Goal: Obtain resource: Download file/media

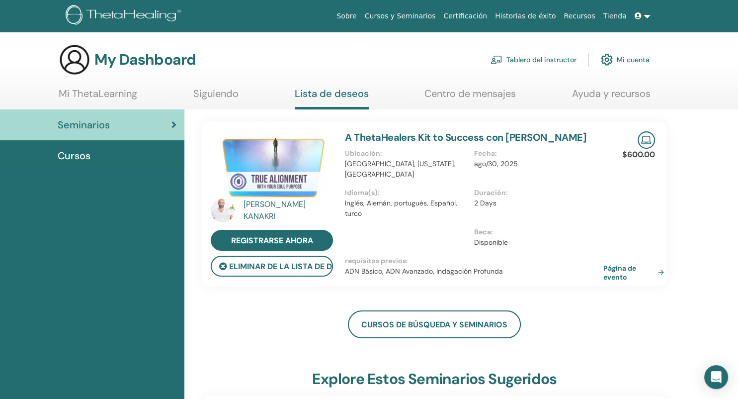
click at [73, 154] on span "Cursos" at bounding box center [74, 155] width 33 height 15
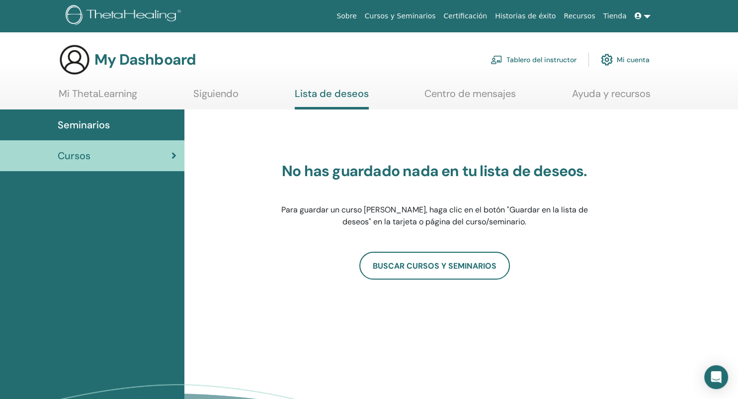
click at [649, 16] on link at bounding box center [643, 16] width 24 height 18
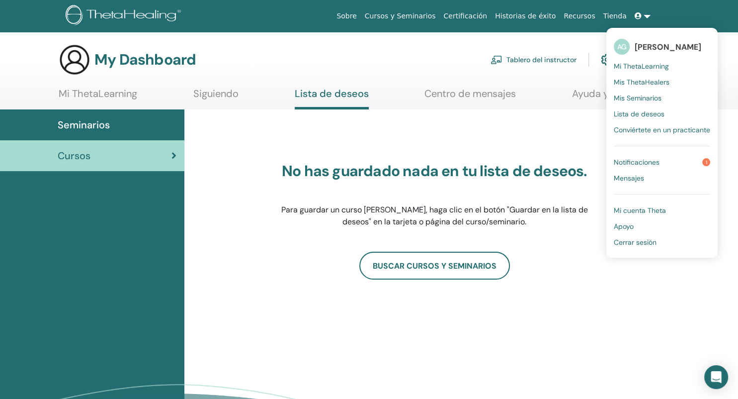
click at [642, 98] on span "Mis Seminarios" at bounding box center [638, 97] width 48 height 9
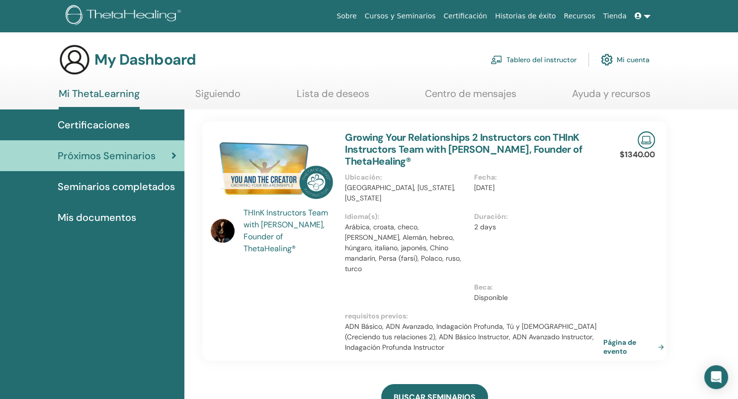
click at [647, 19] on link at bounding box center [643, 16] width 24 height 18
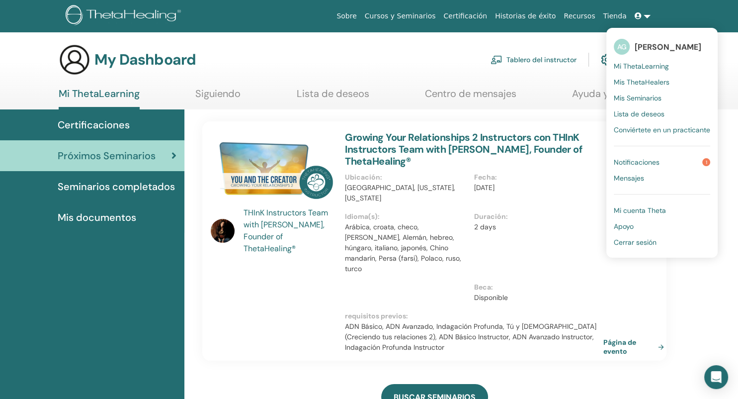
click at [124, 124] on span "Certificaciones" at bounding box center [94, 124] width 72 height 15
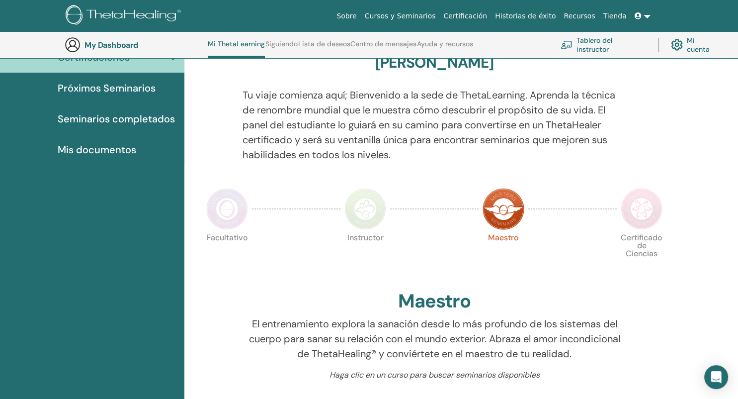
scroll to position [80, 0]
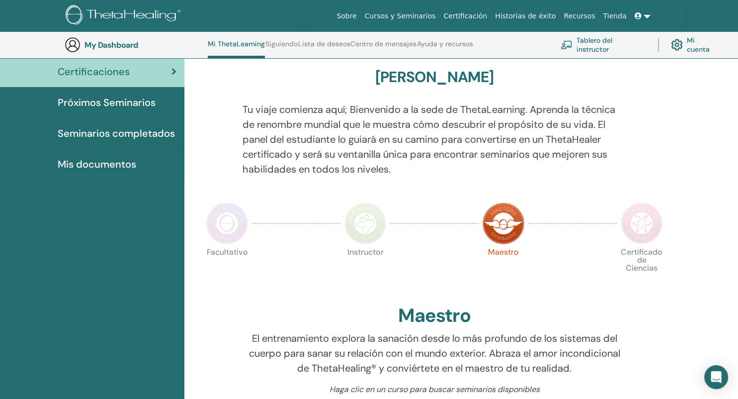
click at [158, 131] on span "Seminarios completados" at bounding box center [116, 133] width 117 height 15
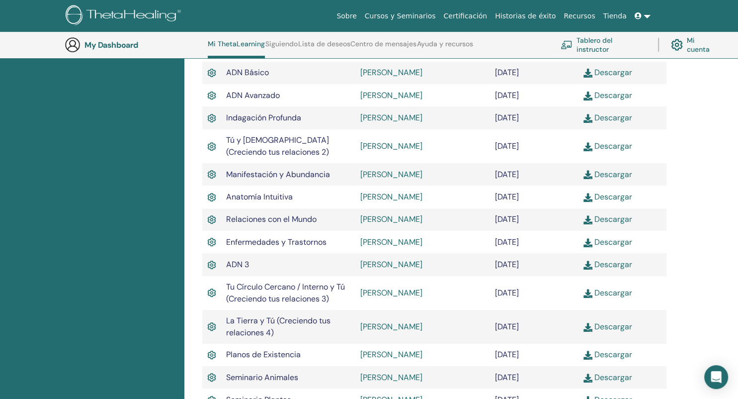
scroll to position [348, 0]
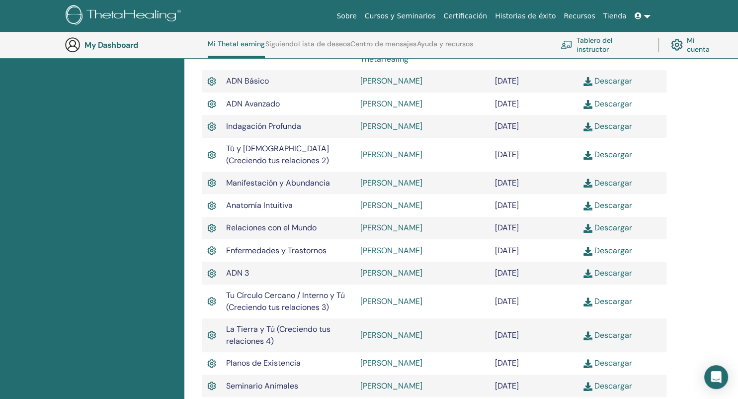
click at [610, 183] on link "Descargar" at bounding box center [607, 182] width 49 height 10
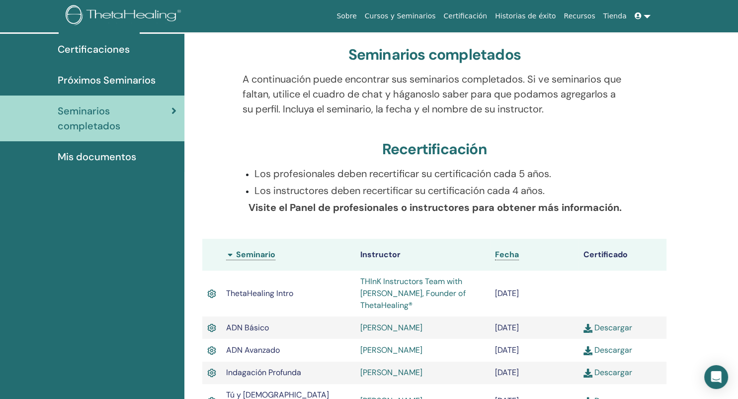
scroll to position [0, 0]
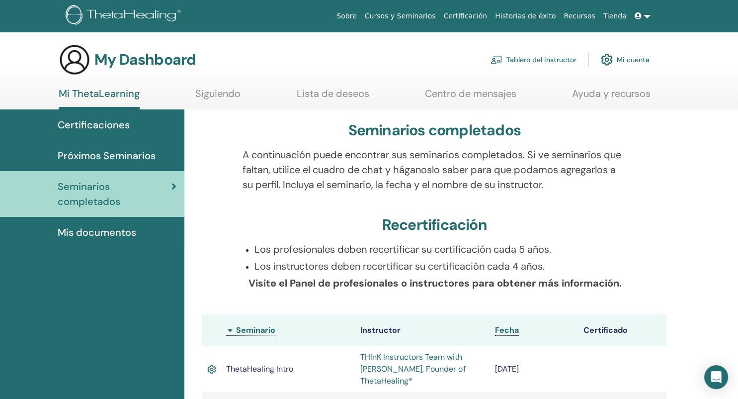
click at [541, 58] on link "Tablero del instructor" at bounding box center [534, 60] width 86 height 22
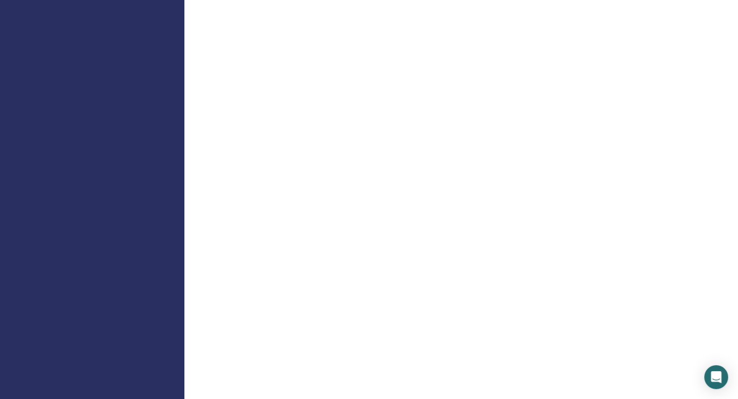
scroll to position [483, 0]
